Goal: Find specific page/section: Find specific page/section

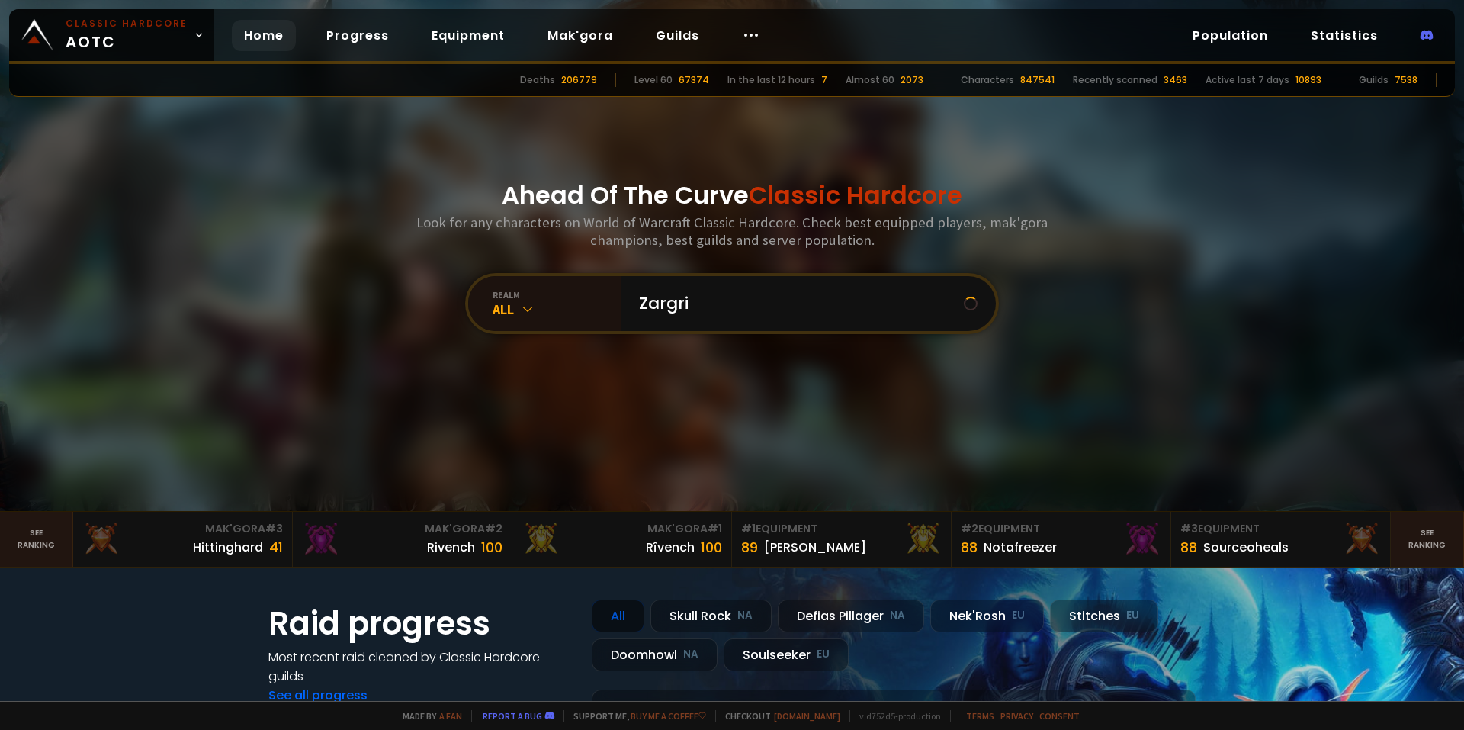
type input "Zargrim"
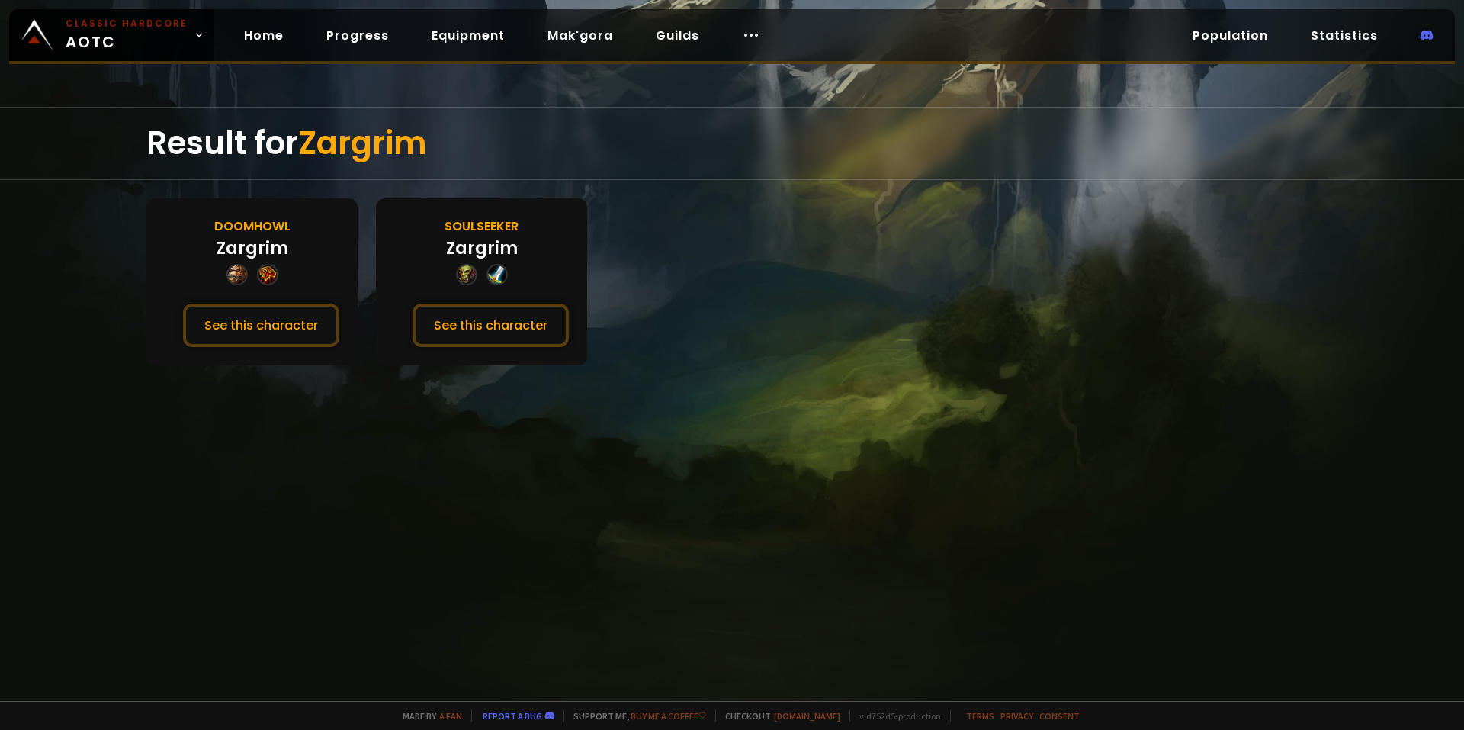
click at [477, 323] on button "See this character" at bounding box center [491, 325] width 156 height 43
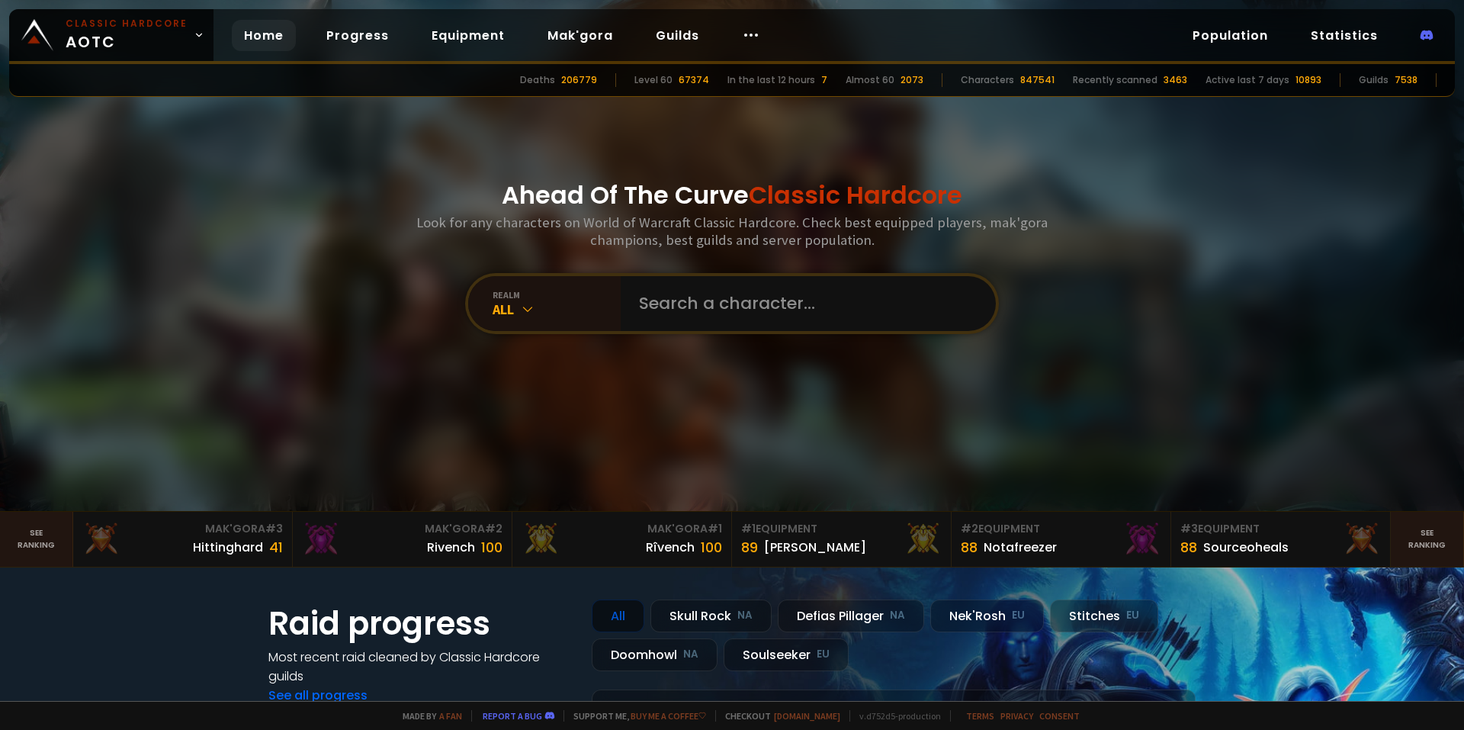
click at [290, 297] on div "Ahead Of The Curve Classic Hardcore Look for any characters on World of Warcraf…" at bounding box center [732, 255] width 919 height 511
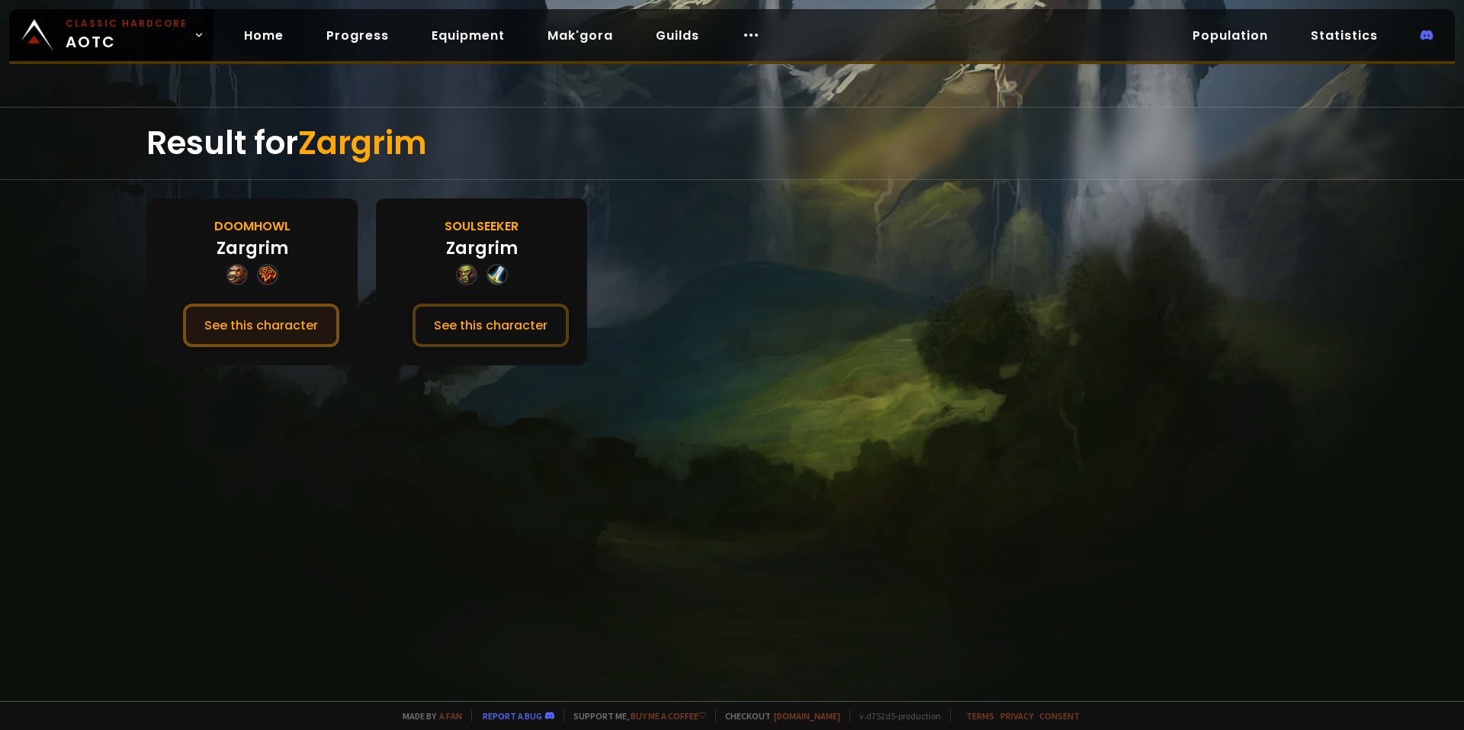
click at [268, 307] on button "See this character" at bounding box center [261, 325] width 156 height 43
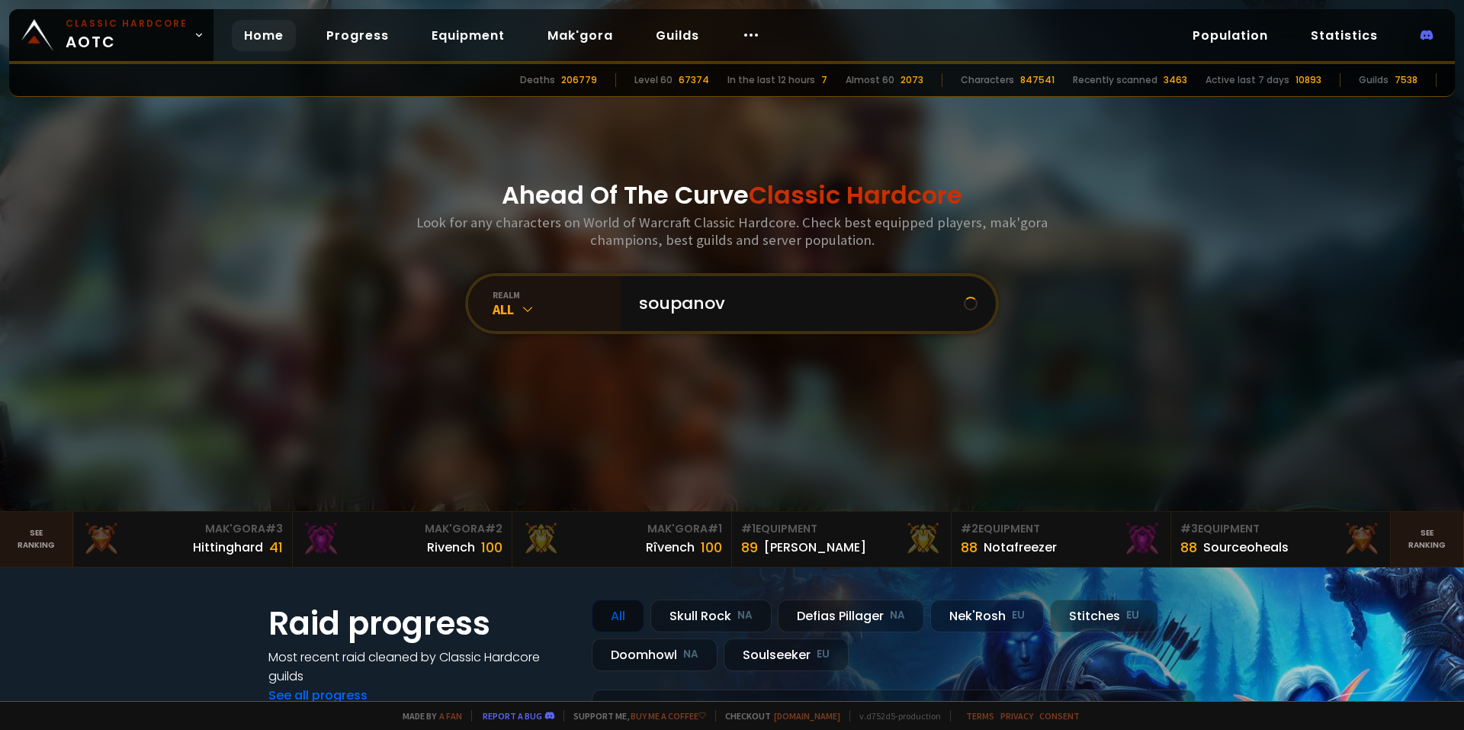
type input "soupanova"
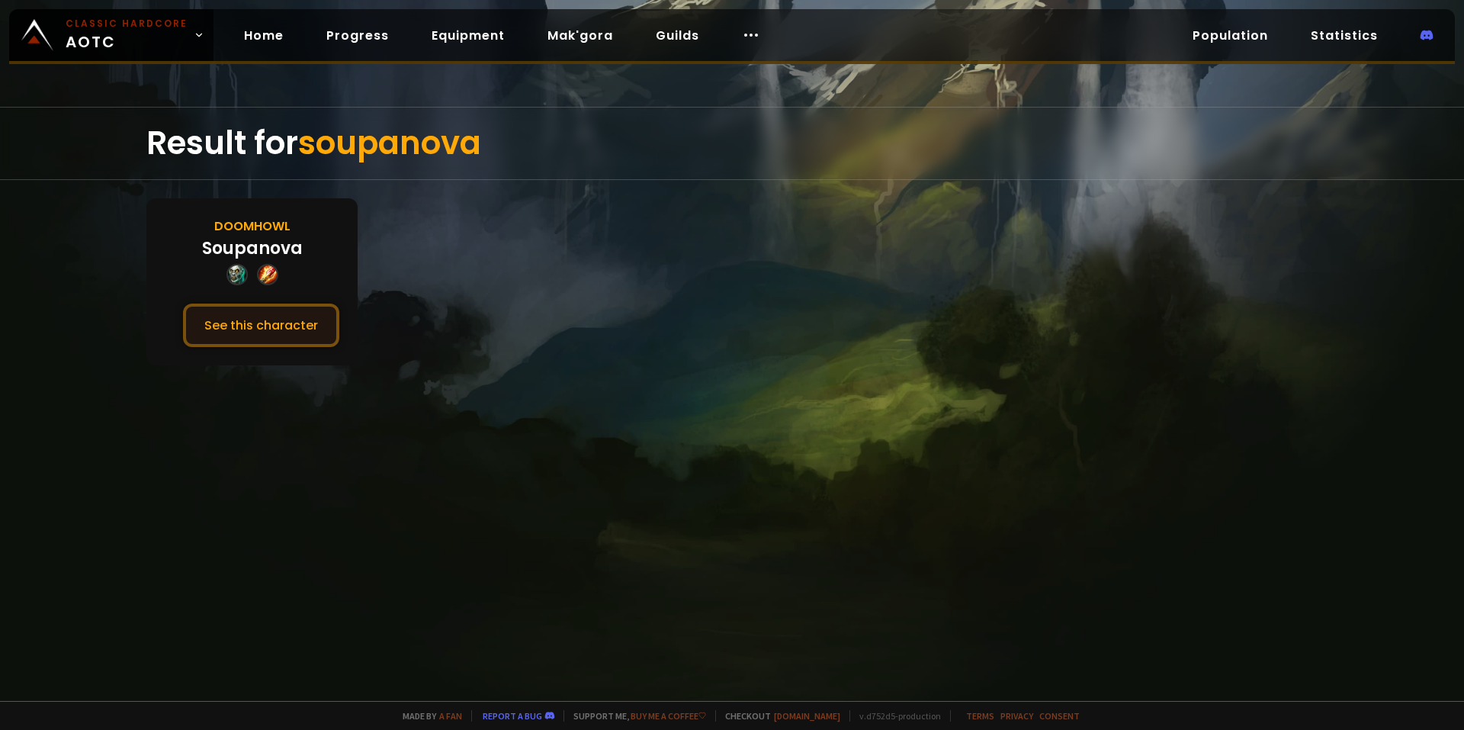
click at [316, 313] on button "See this character" at bounding box center [261, 325] width 156 height 43
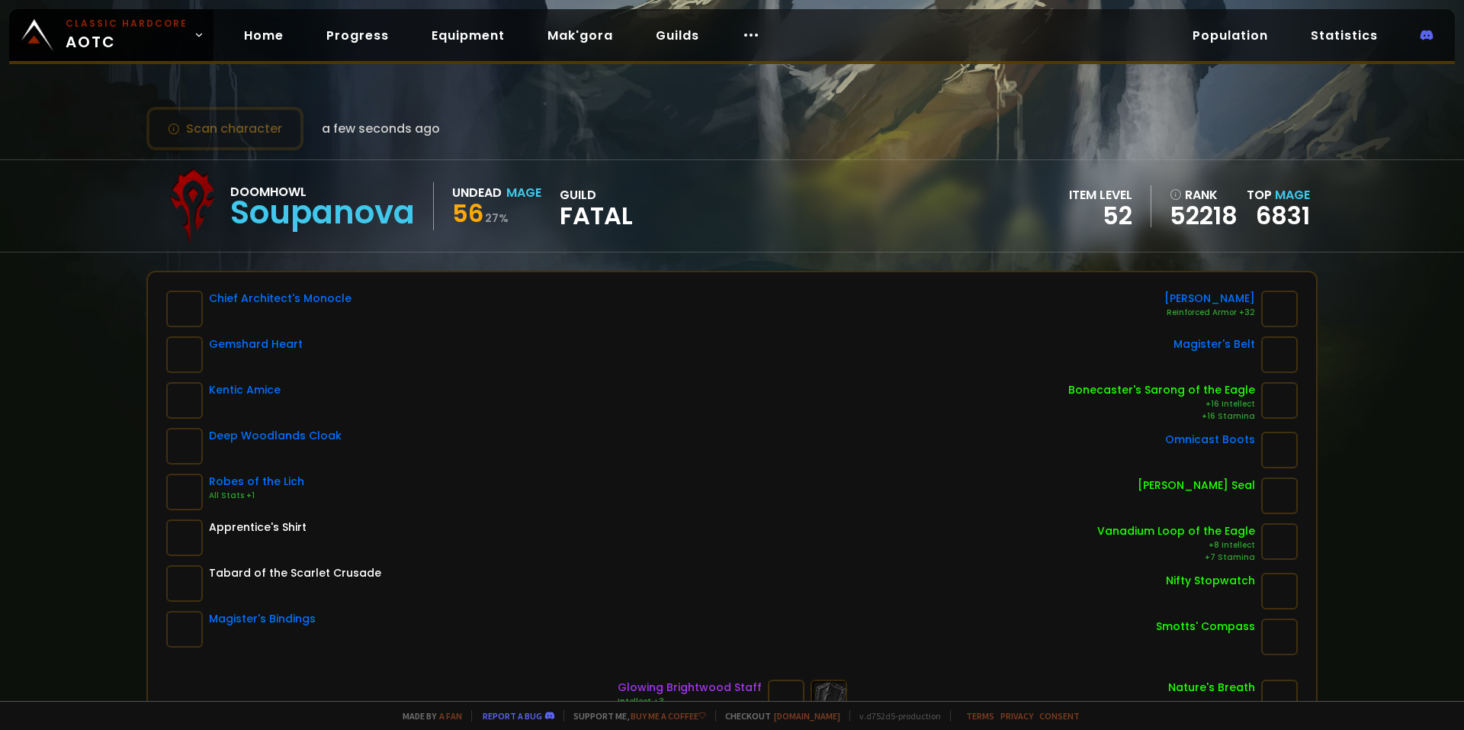
drag, startPoint x: 439, startPoint y: 294, endPoint x: 448, endPoint y: 292, distance: 9.4
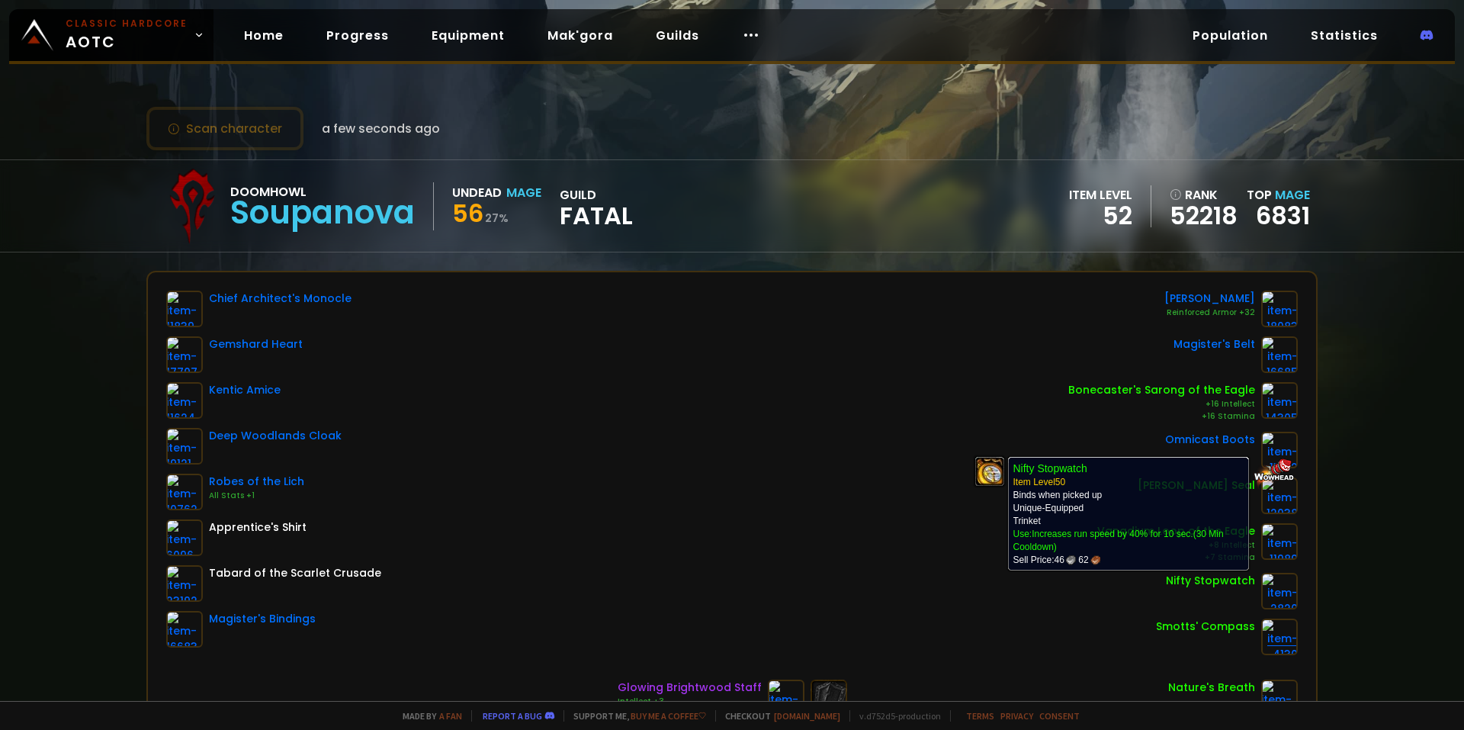
scroll to position [76, 0]
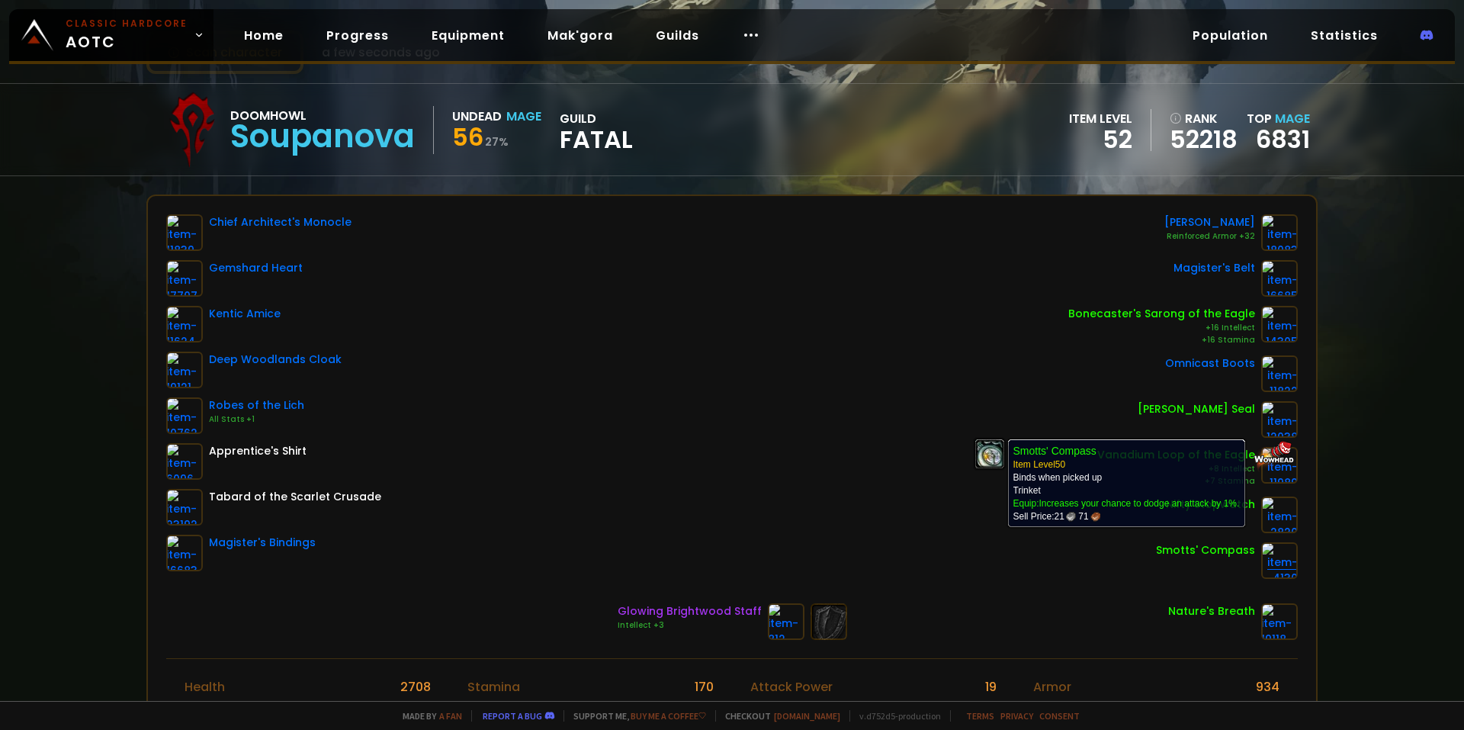
drag, startPoint x: 1210, startPoint y: 565, endPoint x: 1277, endPoint y: 557, distance: 67.6
drag, startPoint x: 1271, startPoint y: 557, endPoint x: 1272, endPoint y: 548, distance: 8.4
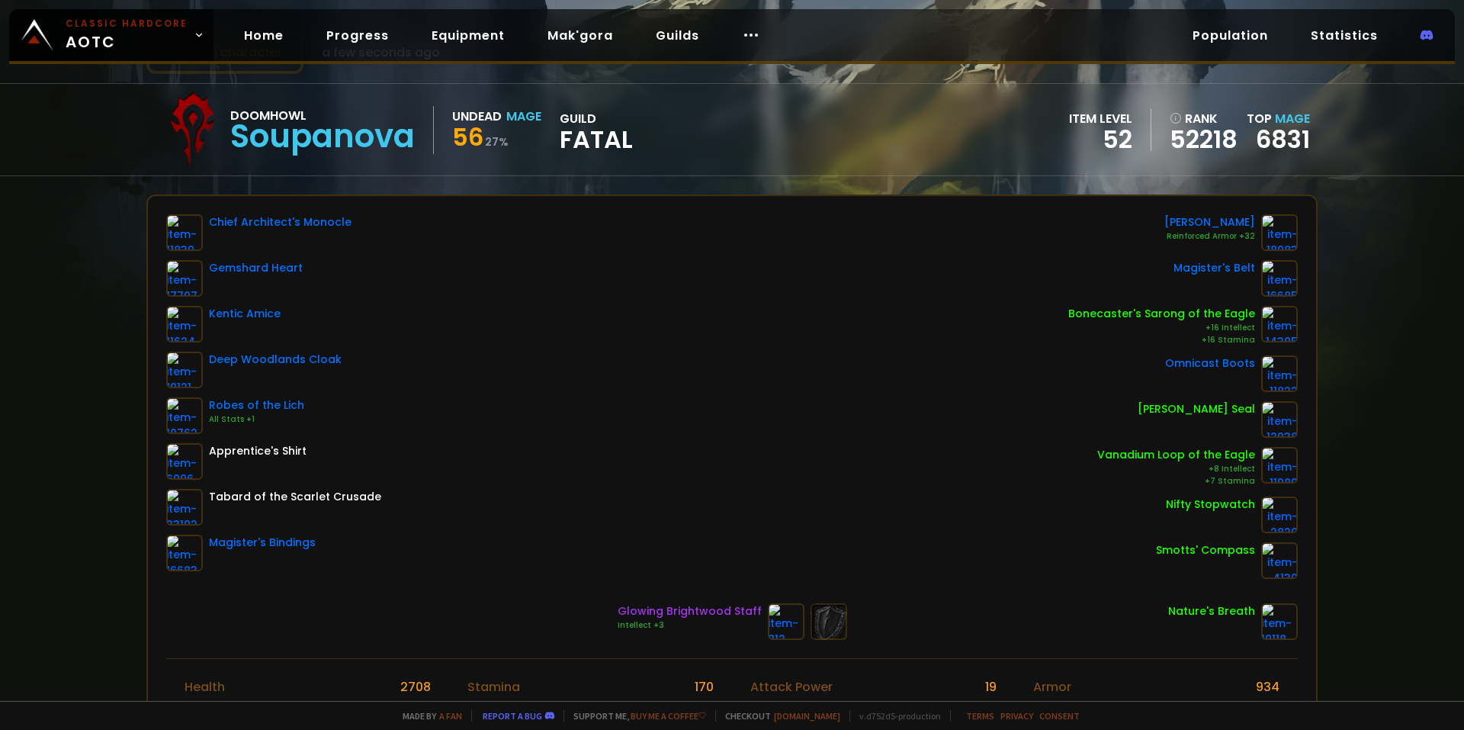
drag, startPoint x: 634, startPoint y: 148, endPoint x: 388, endPoint y: 140, distance: 245.7
drag, startPoint x: 769, startPoint y: 259, endPoint x: 788, endPoint y: 210, distance: 53.1
drag, startPoint x: 798, startPoint y: 187, endPoint x: 930, endPoint y: 230, distance: 138.7
